Goal: Share content: Share content

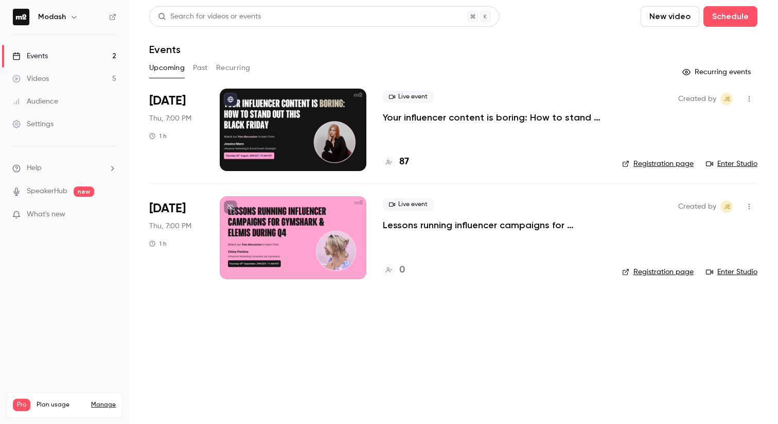
click at [114, 14] on icon at bounding box center [113, 17] width 6 height 6
click at [207, 62] on button "Past" at bounding box center [200, 68] width 15 height 16
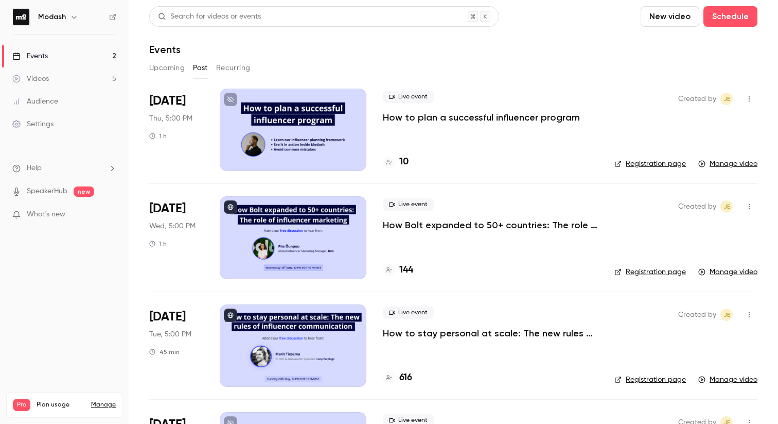
click at [746, 99] on button "button" at bounding box center [749, 99] width 16 height 16
click at [685, 124] on div "Share" at bounding box center [702, 125] width 78 height 10
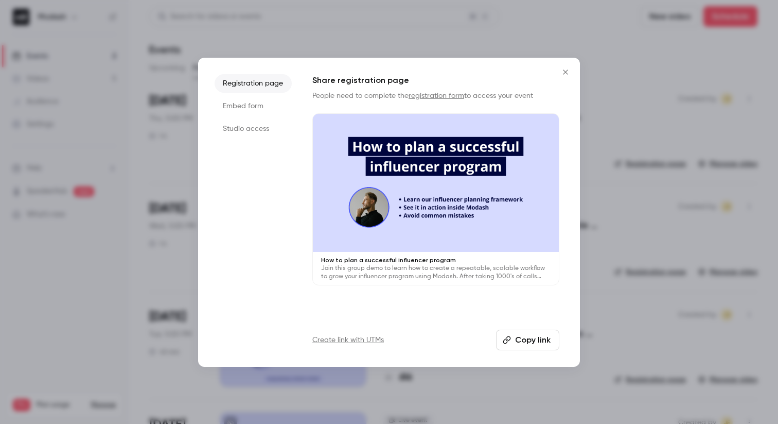
drag, startPoint x: 544, startPoint y: 348, endPoint x: 458, endPoint y: 256, distance: 125.6
click at [454, 257] on div "Share registration page People need to complete the registration form to access…" at bounding box center [435, 212] width 247 height 276
click at [566, 73] on icon "Close" at bounding box center [565, 72] width 12 height 8
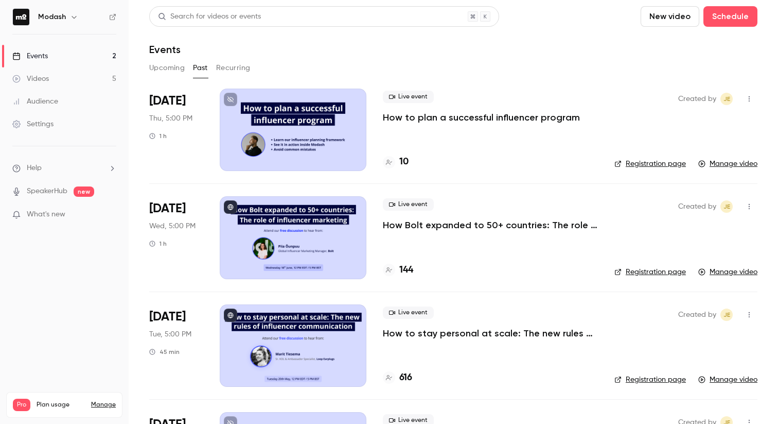
click at [426, 122] on p "How to plan a successful influencer program" at bounding box center [481, 117] width 197 height 12
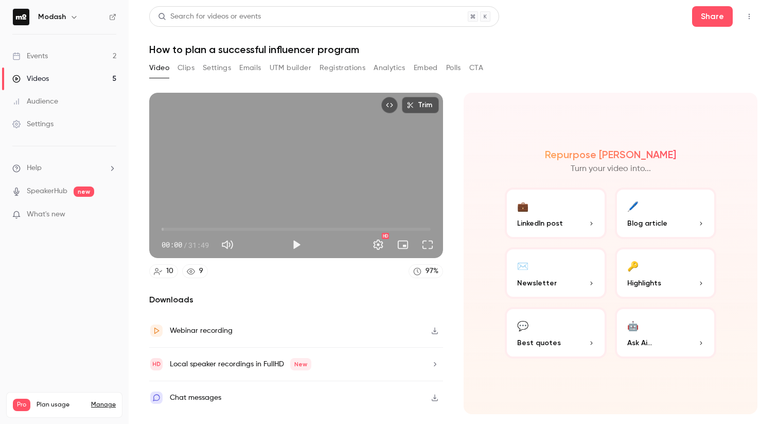
click at [68, 76] on link "Videos 5" at bounding box center [64, 78] width 129 height 23
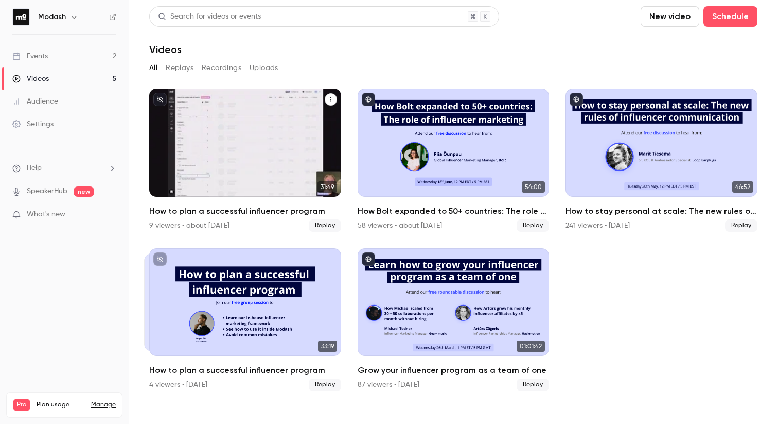
click at [255, 214] on h2 "How to plan a successful influencer program" at bounding box center [245, 211] width 192 height 12
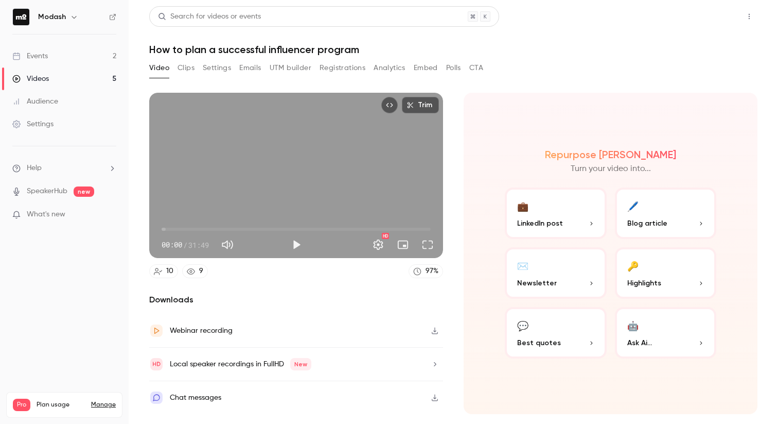
click at [708, 21] on button "Share" at bounding box center [712, 16] width 41 height 21
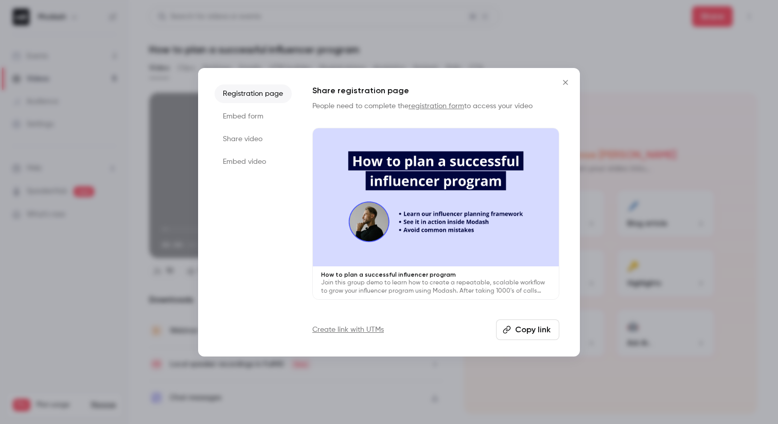
click at [254, 141] on li "Share video" at bounding box center [253, 139] width 77 height 19
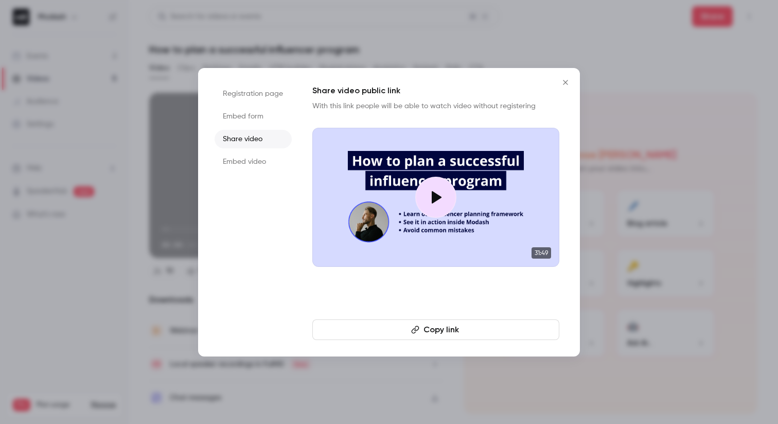
click at [464, 331] on button "Copy link" at bounding box center [435, 329] width 247 height 21
